Goal: Task Accomplishment & Management: Manage account settings

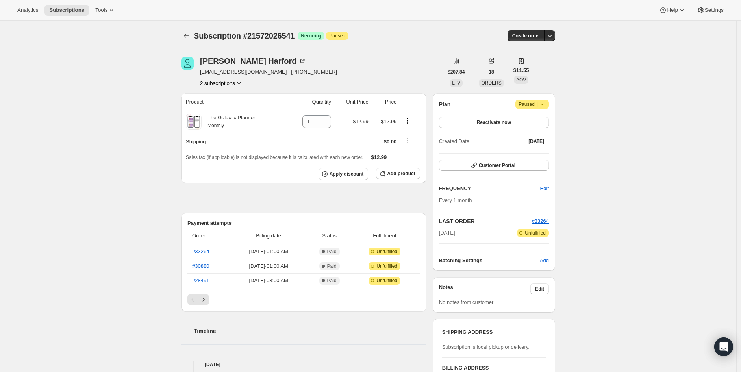
click at [236, 82] on button "2 subscriptions" at bounding box center [221, 83] width 43 height 8
click at [228, 95] on span "16243785901" at bounding box center [224, 98] width 55 height 8
click at [230, 85] on button "2 subscriptions" at bounding box center [221, 83] width 43 height 8
click at [223, 110] on span "21572026541" at bounding box center [213, 111] width 32 height 6
click at [507, 123] on span "Reactivate now" at bounding box center [494, 122] width 34 height 6
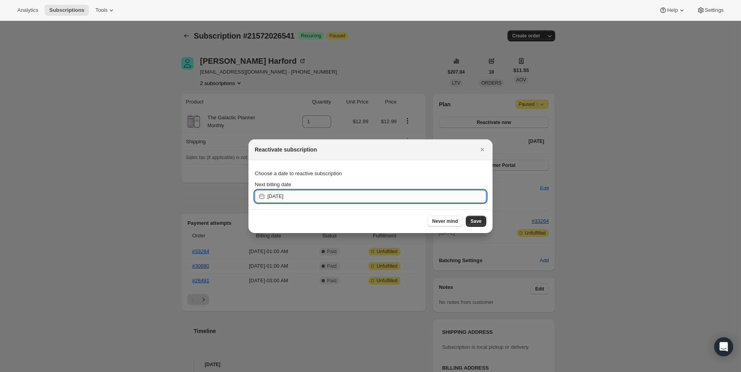
click at [285, 201] on input "[DATE]" at bounding box center [376, 196] width 219 height 13
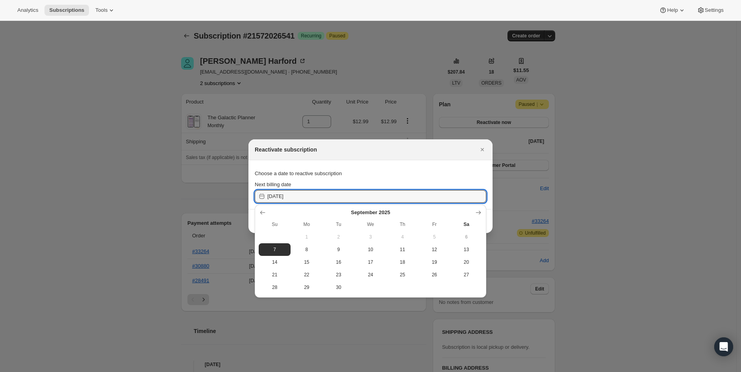
click at [159, 182] on div at bounding box center [370, 186] width 741 height 372
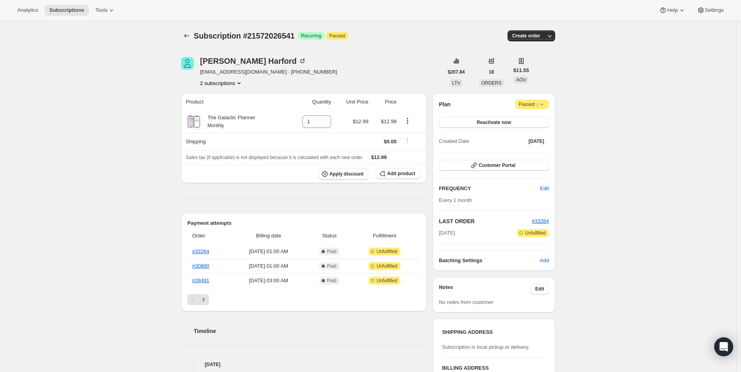
click at [545, 104] on icon at bounding box center [542, 104] width 8 height 8
click at [546, 106] on icon at bounding box center [542, 104] width 8 height 8
click at [496, 123] on span "Reactivate now" at bounding box center [494, 122] width 34 height 6
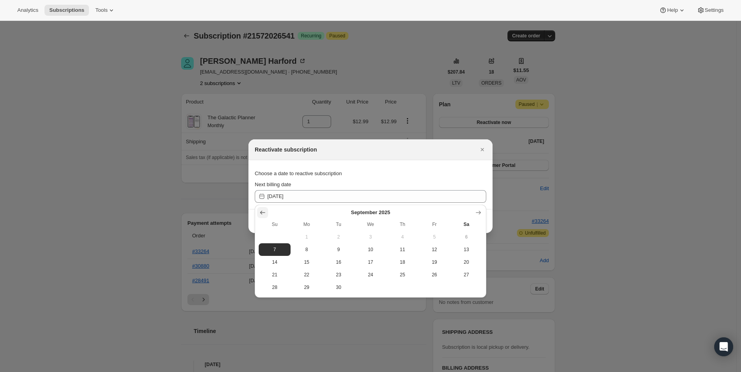
click at [264, 216] on icon "Show previous month, August 2025" at bounding box center [263, 213] width 8 height 8
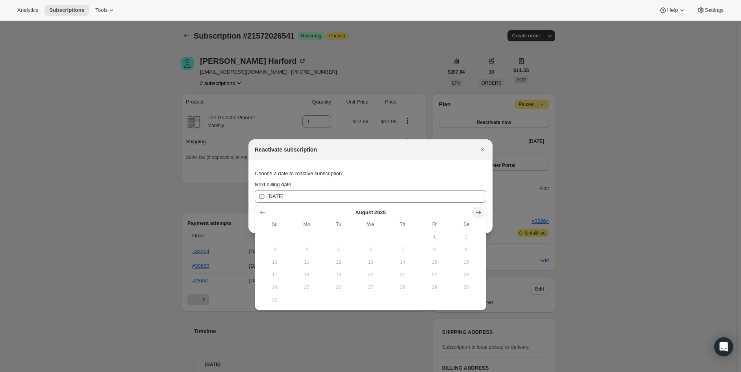
click at [479, 210] on icon "Show next month, September 2025" at bounding box center [479, 213] width 8 height 8
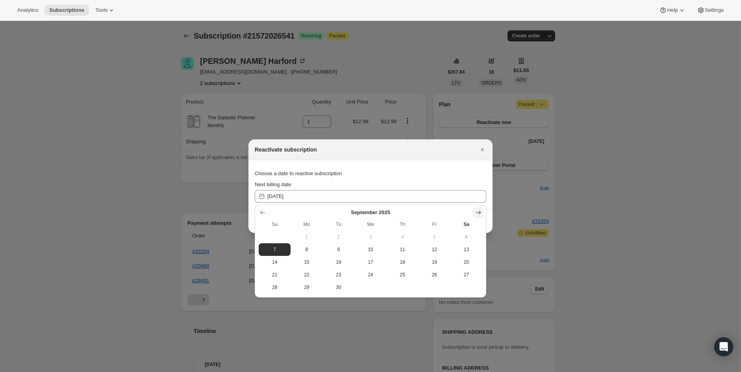
click at [479, 211] on icon "Show next month, October 2025" at bounding box center [478, 213] width 5 height 4
click at [264, 216] on icon "Show previous month, September 2025" at bounding box center [263, 213] width 8 height 8
click at [436, 237] on span "5" at bounding box center [435, 237] width 26 height 6
click at [465, 237] on span "6" at bounding box center [467, 237] width 26 height 6
click at [444, 176] on div "Choose a date to reactive subscription" at bounding box center [371, 174] width 232 height 14
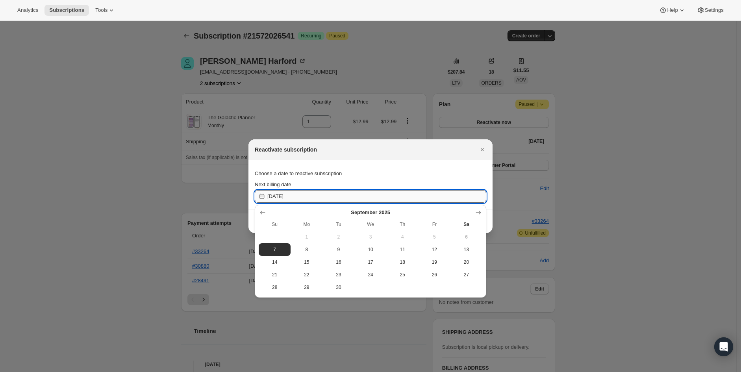
click at [286, 197] on input "2025-09-06" at bounding box center [376, 196] width 219 height 13
click at [430, 154] on div "Reactivate subscription" at bounding box center [371, 149] width 244 height 21
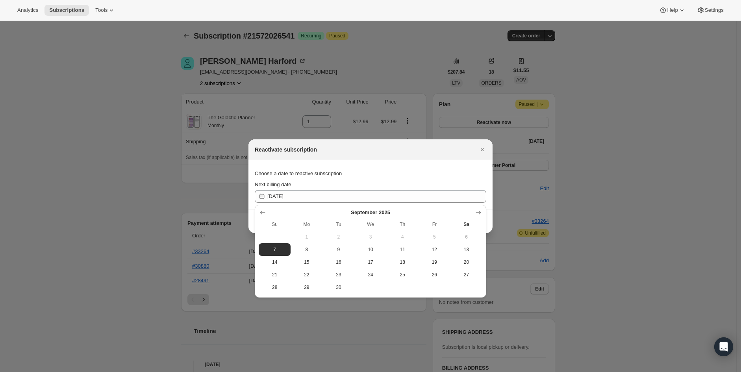
click at [486, 152] on icon "Close" at bounding box center [483, 150] width 8 height 8
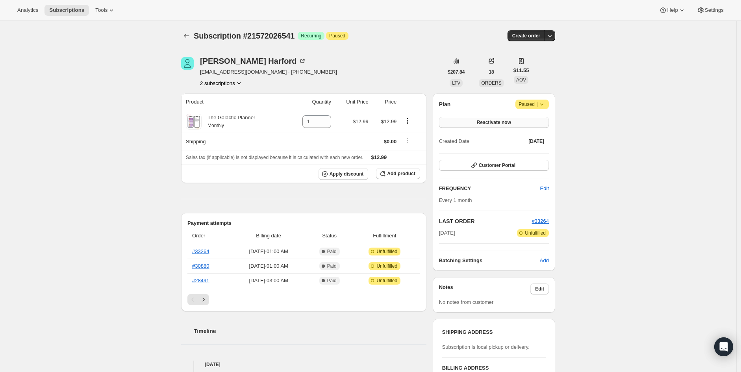
click at [511, 123] on span "Reactivate now" at bounding box center [494, 122] width 34 height 6
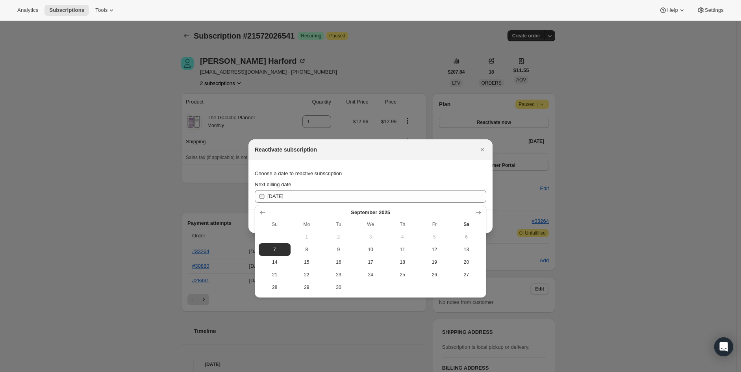
click at [416, 178] on div "Choose a date to reactive subscription" at bounding box center [371, 174] width 232 height 14
click at [466, 242] on button "6" at bounding box center [467, 237] width 32 height 13
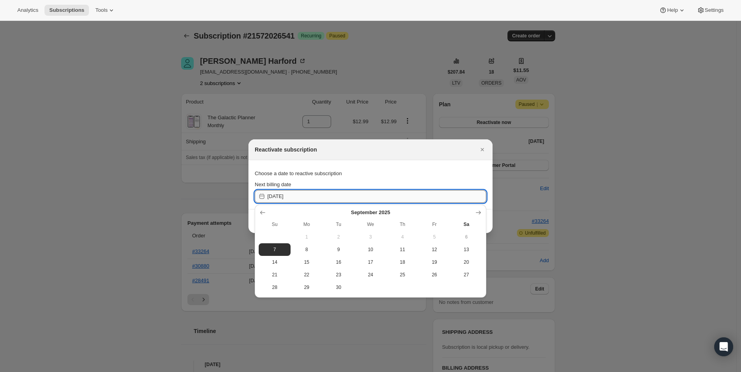
click at [458, 195] on input "2025-09-06" at bounding box center [376, 196] width 219 height 13
click at [270, 247] on span "7" at bounding box center [275, 250] width 26 height 6
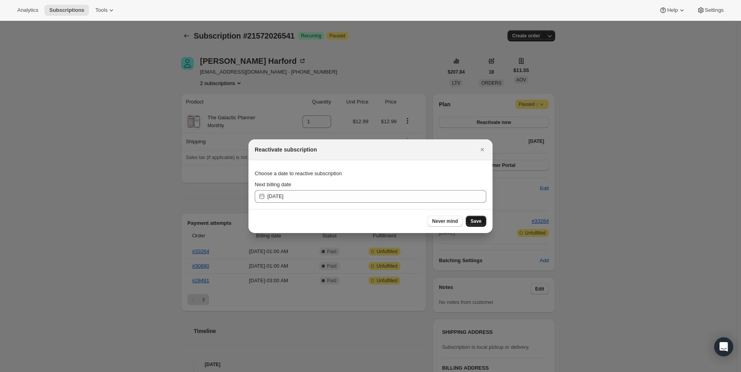
click at [480, 222] on span "Save" at bounding box center [476, 221] width 11 height 6
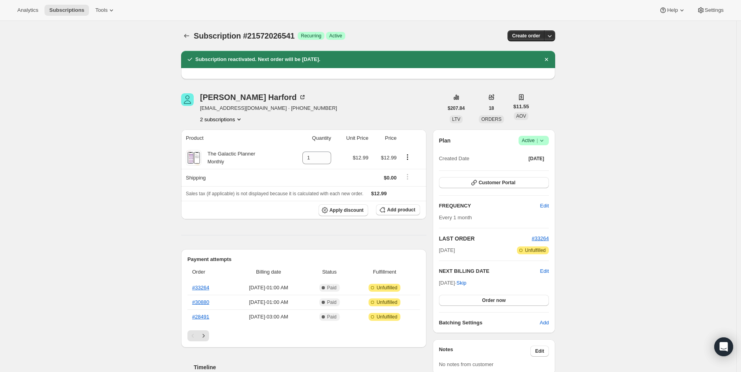
click at [542, 142] on icon at bounding box center [542, 141] width 8 height 8
click at [147, 225] on div "Subscription #21572026541. This page is ready Subscription #21572026541 Success…" at bounding box center [368, 346] width 737 height 651
click at [546, 140] on icon at bounding box center [542, 141] width 8 height 8
click at [545, 141] on icon at bounding box center [542, 141] width 8 height 8
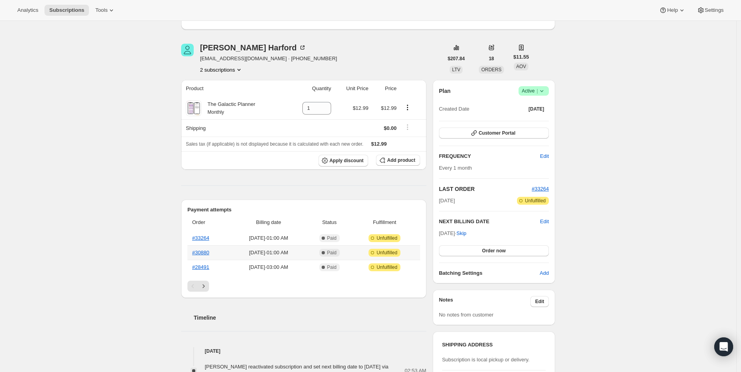
scroll to position [131, 0]
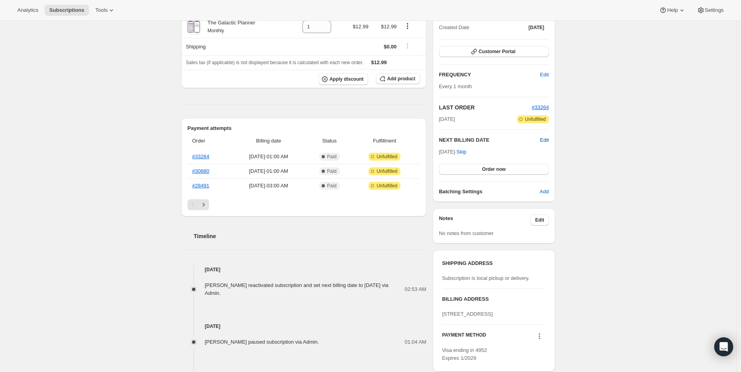
click at [548, 140] on span "Edit" at bounding box center [544, 140] width 9 height 8
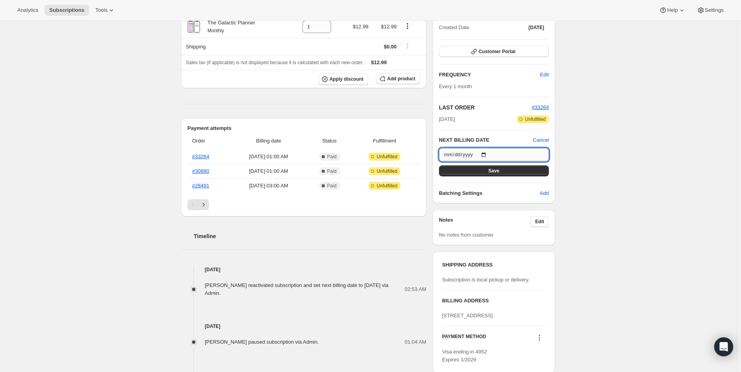
click at [461, 152] on input "2025-09-07" at bounding box center [494, 154] width 110 height 13
click at [488, 152] on input "2025-09-07" at bounding box center [494, 154] width 110 height 13
type input "2025-09-06"
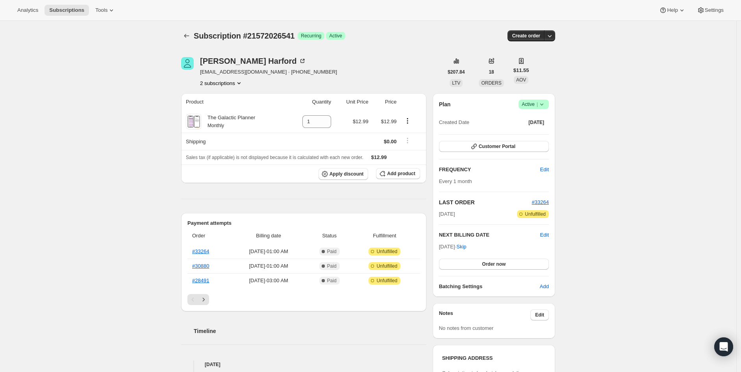
click at [545, 103] on icon at bounding box center [542, 104] width 8 height 8
click at [525, 121] on span "Pause subscription" at bounding box center [535, 120] width 43 height 6
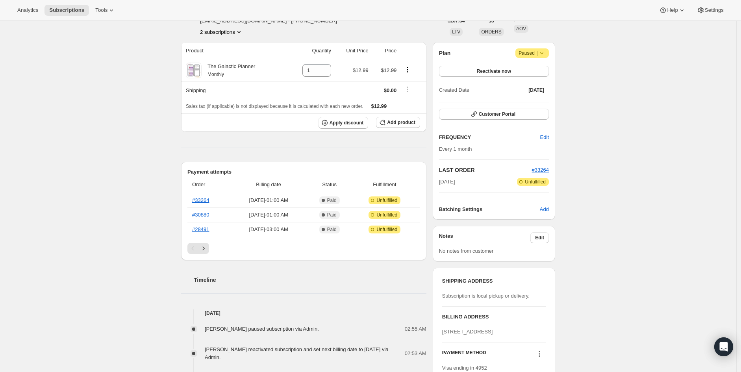
scroll to position [262, 0]
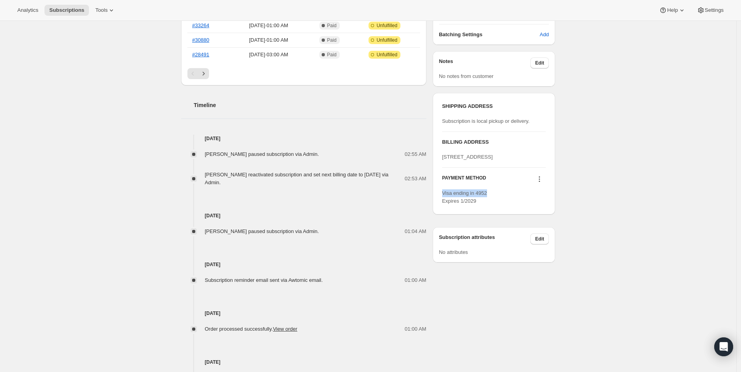
drag, startPoint x: 488, startPoint y: 207, endPoint x: 439, endPoint y: 210, distance: 49.7
click at [439, 210] on div "SHIPPING ADDRESS Subscription is local pickup or delivery. [PERSON_NAME] ADDRES…" at bounding box center [494, 154] width 123 height 122
copy span "Visa ending in 4952"
click at [675, 212] on div "Subscription #21572026541. This page is ready Subscription #21572026541 Success…" at bounding box center [368, 95] width 737 height 672
click at [546, 184] on button at bounding box center [539, 179] width 13 height 9
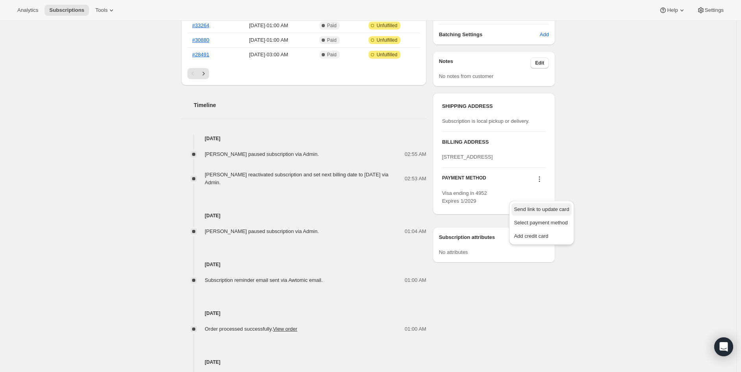
click at [547, 212] on span "Send link to update card" at bounding box center [541, 209] width 55 height 6
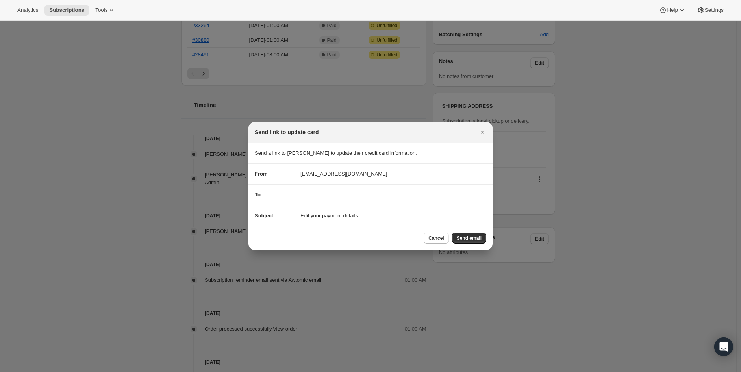
drag, startPoint x: 442, startPoint y: 237, endPoint x: 475, endPoint y: 229, distance: 34.0
click at [442, 237] on span "Cancel" at bounding box center [436, 238] width 15 height 6
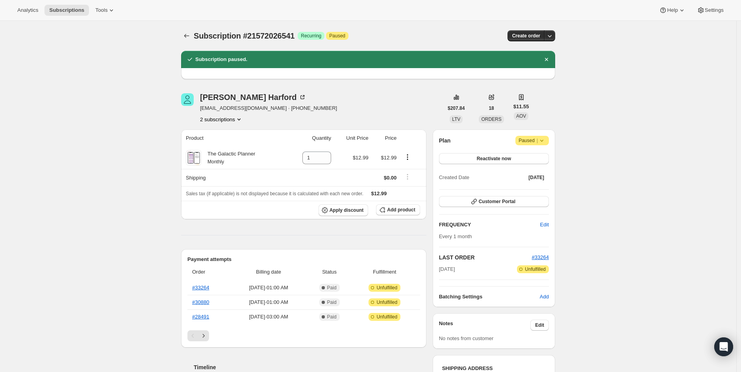
scroll to position [262, 0]
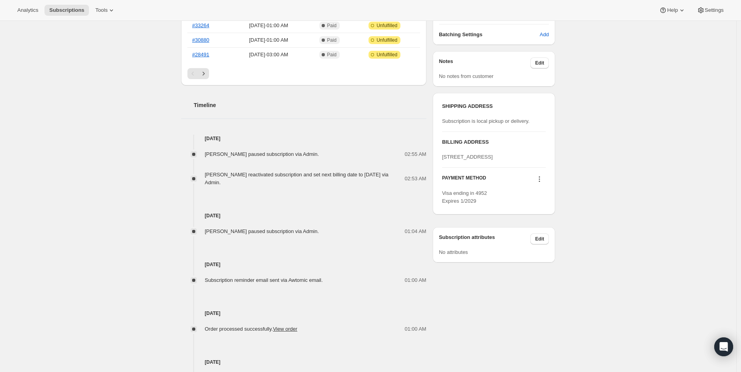
click at [546, 184] on button at bounding box center [539, 179] width 13 height 9
click at [544, 183] on icon at bounding box center [540, 179] width 8 height 8
click at [539, 210] on span "Send link to update card" at bounding box center [541, 209] width 55 height 6
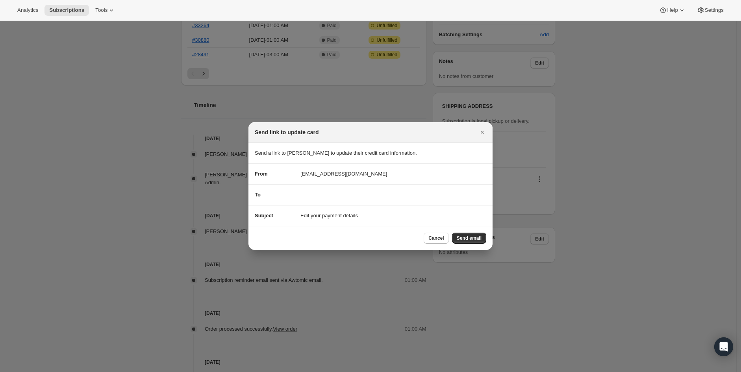
scroll to position [0, 0]
click at [430, 236] on button "Cancel" at bounding box center [436, 238] width 25 height 11
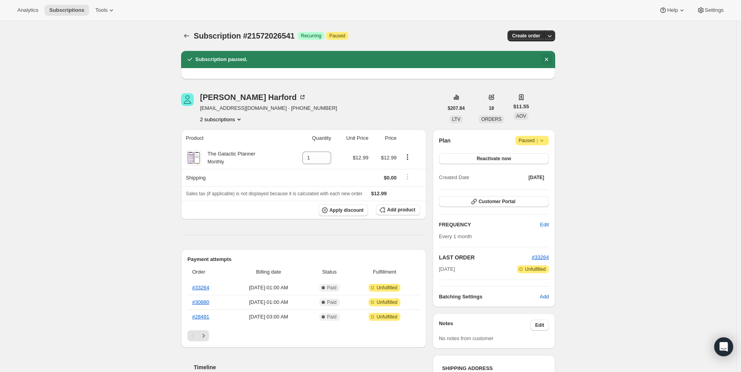
click at [546, 59] on icon "Dismiss notification" at bounding box center [547, 60] width 8 height 8
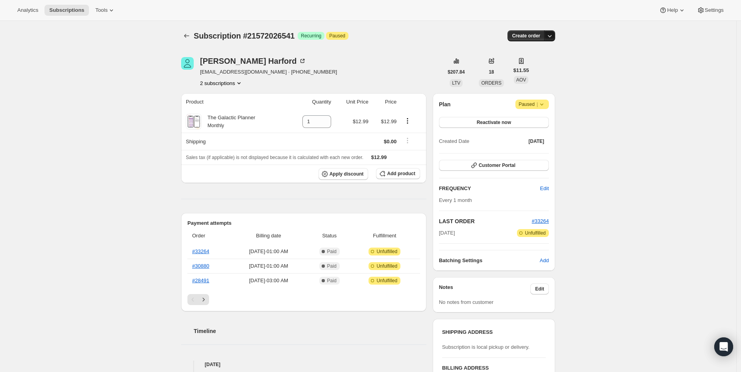
click at [550, 37] on icon "button" at bounding box center [550, 36] width 8 height 8
click at [204, 300] on icon "Next" at bounding box center [204, 300] width 8 height 8
click at [194, 300] on icon "Previous" at bounding box center [193, 300] width 2 height 4
click at [550, 39] on icon "button" at bounding box center [550, 36] width 8 height 8
click at [536, 51] on span "Bill subscription order now" at bounding box center [515, 52] width 60 height 6
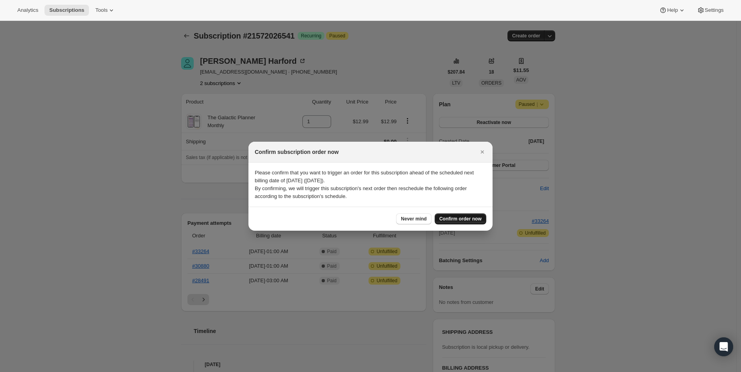
click at [451, 219] on span "Confirm order now" at bounding box center [461, 219] width 42 height 6
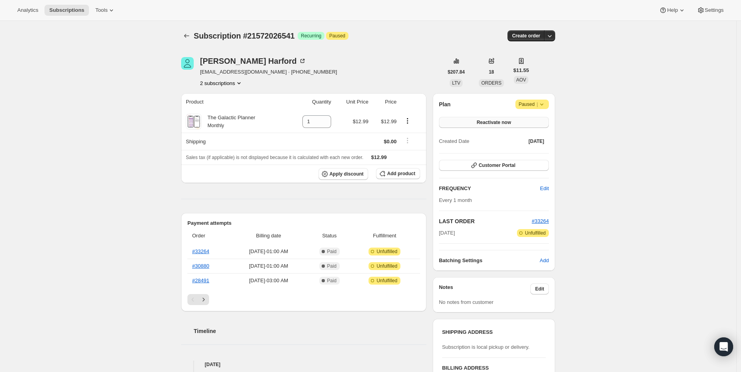
click at [507, 125] on span "Reactivate now" at bounding box center [494, 122] width 34 height 6
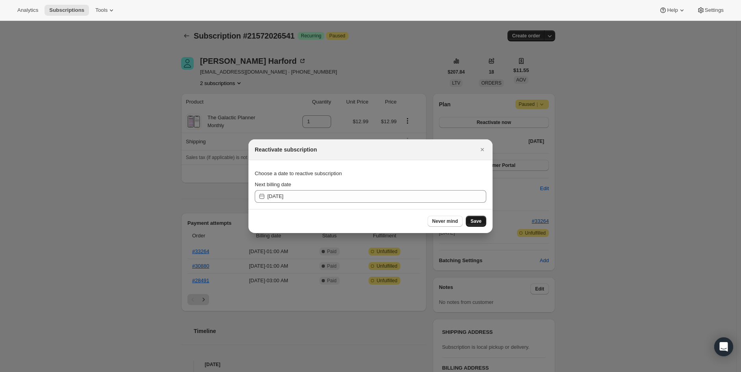
click at [479, 221] on span "Save" at bounding box center [476, 221] width 11 height 6
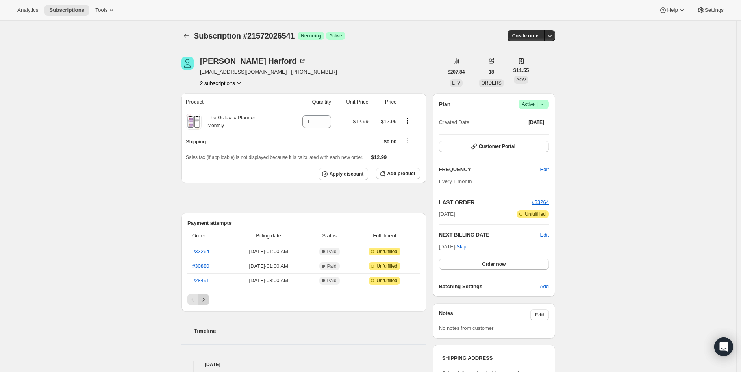
click at [206, 298] on icon "Next" at bounding box center [204, 300] width 8 height 8
click at [195, 299] on icon "Previous" at bounding box center [193, 300] width 8 height 8
click at [549, 39] on icon "button" at bounding box center [550, 36] width 8 height 8
click at [537, 51] on span "Bill subscription order now" at bounding box center [515, 52] width 60 height 6
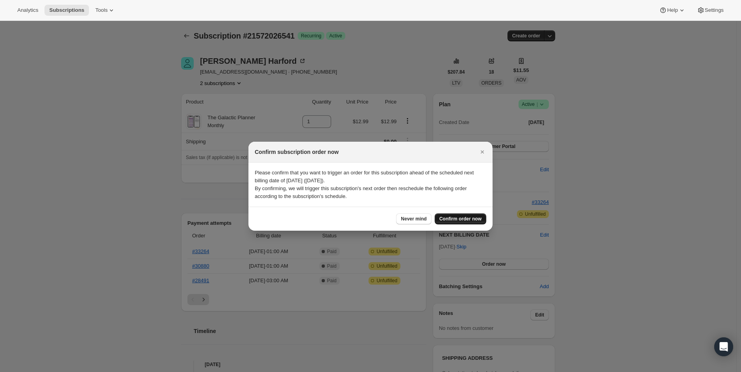
click at [461, 217] on span "Confirm order now" at bounding box center [461, 219] width 42 height 6
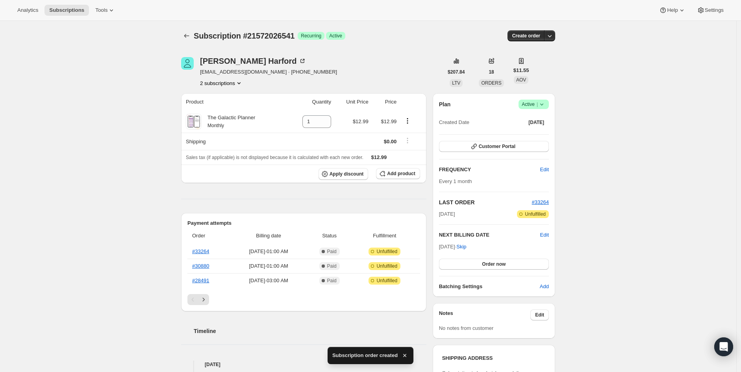
click at [361, 355] on span "Subscription order created" at bounding box center [364, 356] width 65 height 8
click at [228, 82] on button "2 subscriptions" at bounding box center [221, 83] width 43 height 8
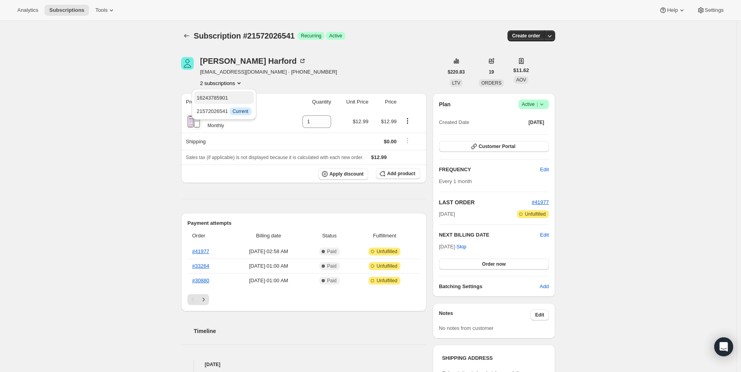
click at [225, 99] on span "16243785901" at bounding box center [213, 98] width 32 height 6
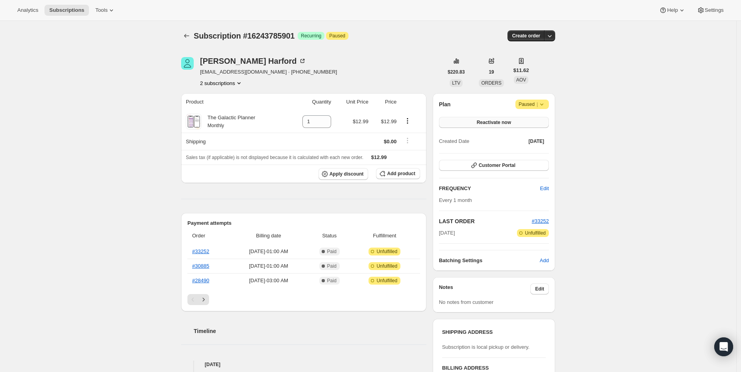
click at [511, 123] on span "Reactivate now" at bounding box center [494, 122] width 34 height 6
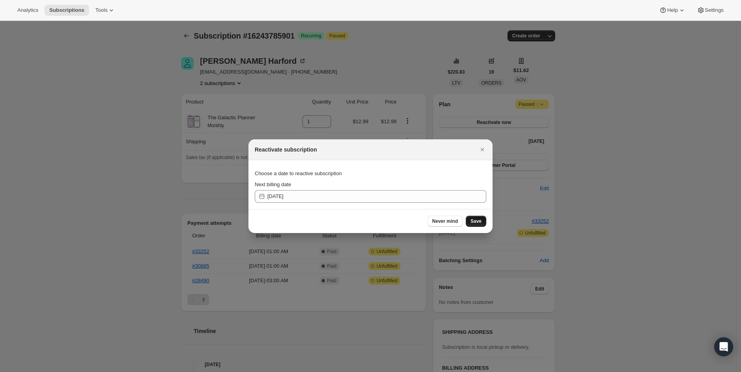
drag, startPoint x: 485, startPoint y: 221, endPoint x: 487, endPoint y: 217, distance: 4.8
click at [484, 221] on button "Save" at bounding box center [476, 221] width 20 height 11
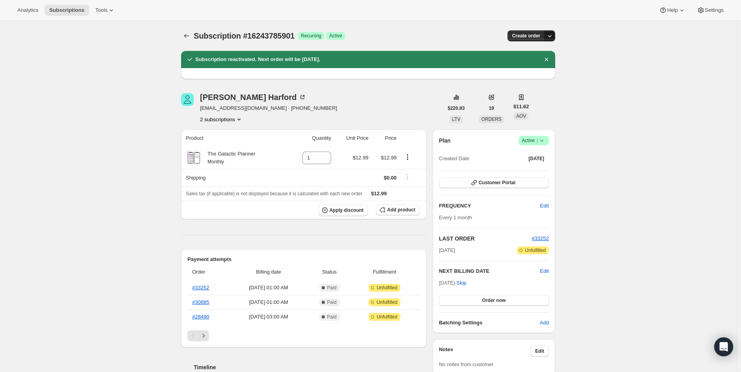
click at [550, 35] on icon "button" at bounding box center [550, 36] width 8 height 8
click at [543, 52] on span "Bill subscription order now" at bounding box center [515, 52] width 60 height 6
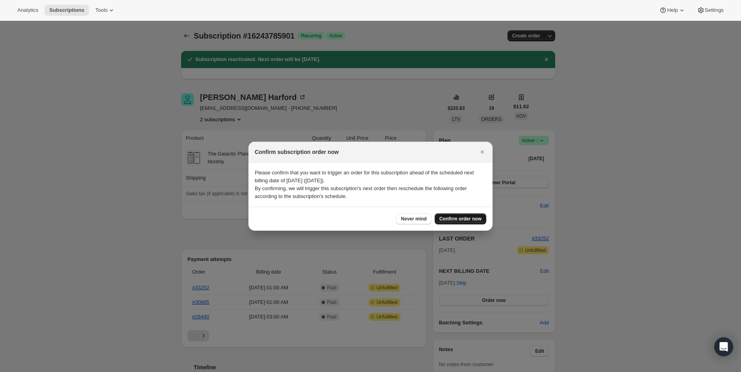
click at [451, 221] on span "Confirm order now" at bounding box center [461, 219] width 42 height 6
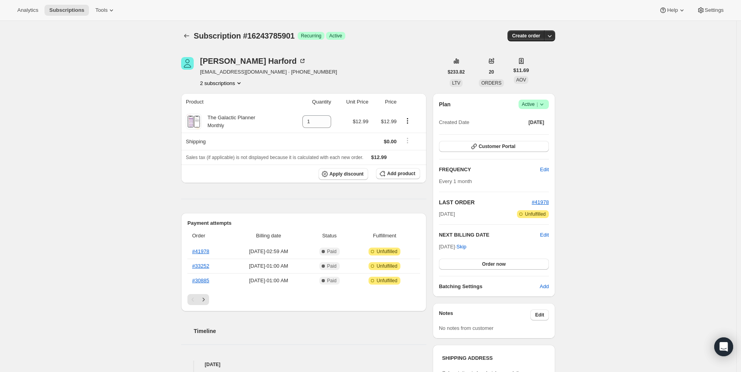
click at [214, 87] on div "[PERSON_NAME] [PERSON_NAME][EMAIL_ADDRESS][DOMAIN_NAME] · [PHONE_NUMBER] 2 subs…" at bounding box center [365, 339] width 381 height 588
click at [213, 87] on div "[PERSON_NAME] [PERSON_NAME][EMAIL_ADDRESS][DOMAIN_NAME] · [PHONE_NUMBER] 2 subs…" at bounding box center [365, 339] width 381 height 588
click at [217, 85] on button "2 subscriptions" at bounding box center [221, 83] width 43 height 8
click at [217, 113] on span "21572026541" at bounding box center [213, 111] width 32 height 6
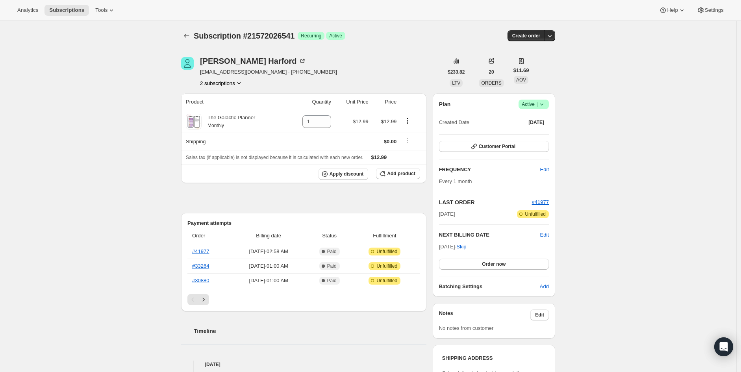
click at [223, 82] on button "2 subscriptions" at bounding box center [221, 83] width 43 height 8
click at [218, 95] on span "16243785901" at bounding box center [213, 98] width 32 height 6
click at [643, 37] on div "Subscription #16243785901. This page is ready Subscription #16243785901 Success…" at bounding box center [368, 349] width 737 height 656
click at [629, 101] on div "Subscription #16243785901. This page is ready Subscription #16243785901 Success…" at bounding box center [368, 349] width 737 height 656
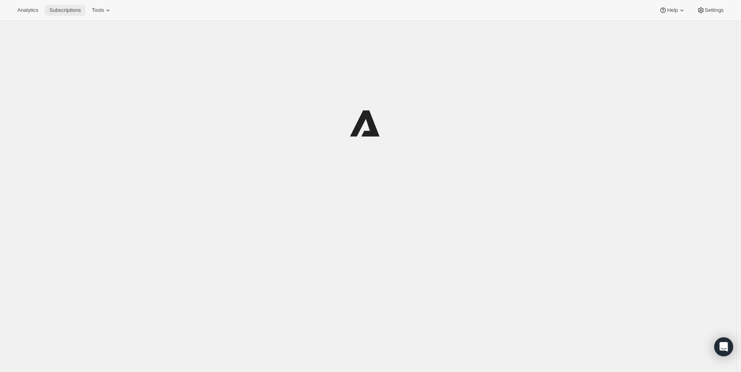
click at [60, 10] on span "Subscriptions" at bounding box center [65, 10] width 32 height 6
